Goal: Information Seeking & Learning: Learn about a topic

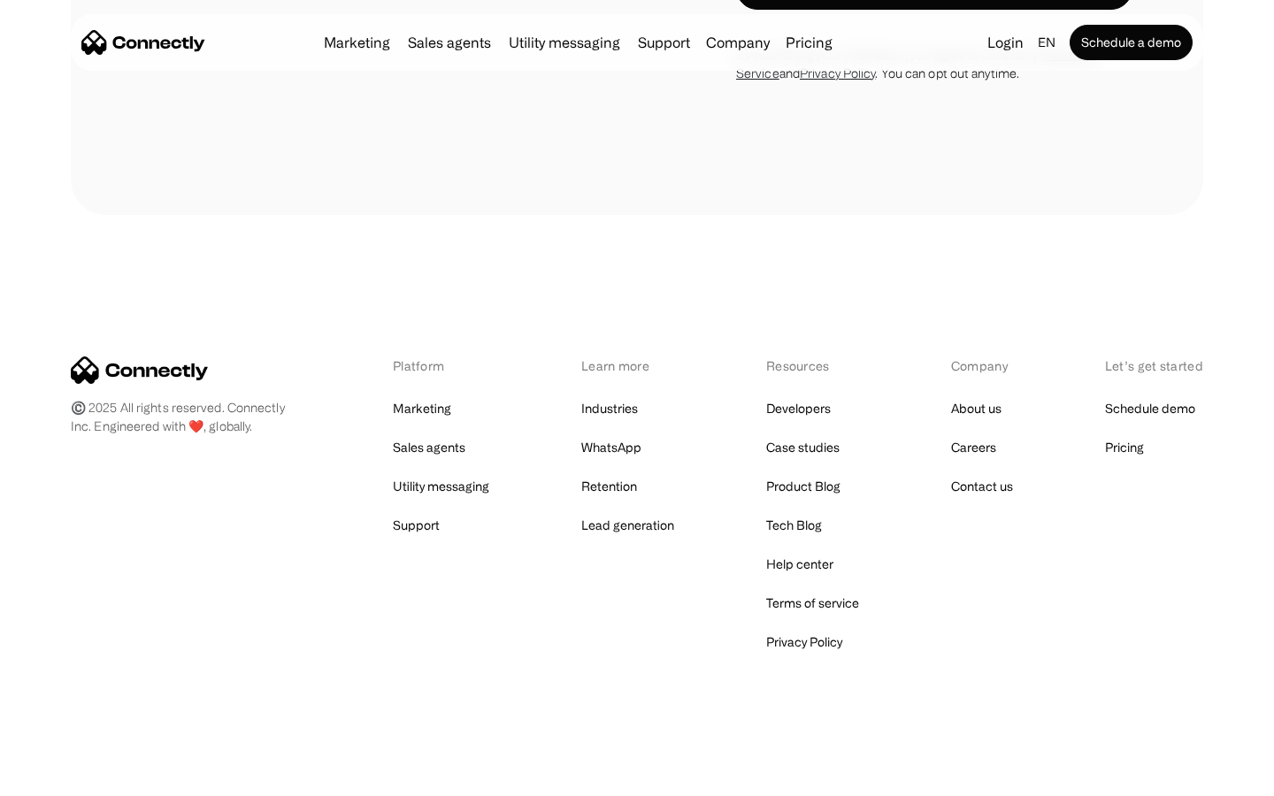
scroll to position [4664, 0]
